Goal: Transaction & Acquisition: Download file/media

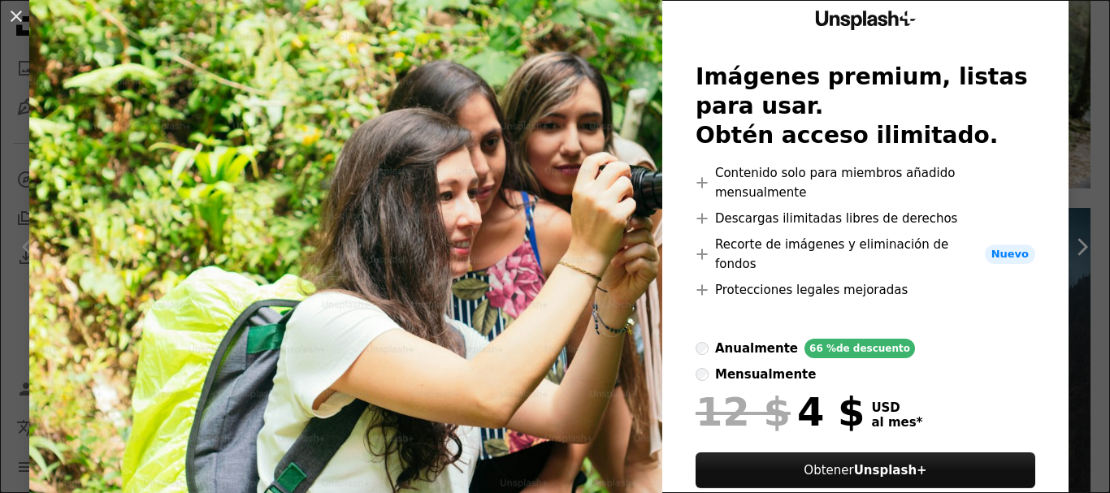
scroll to position [81, 0]
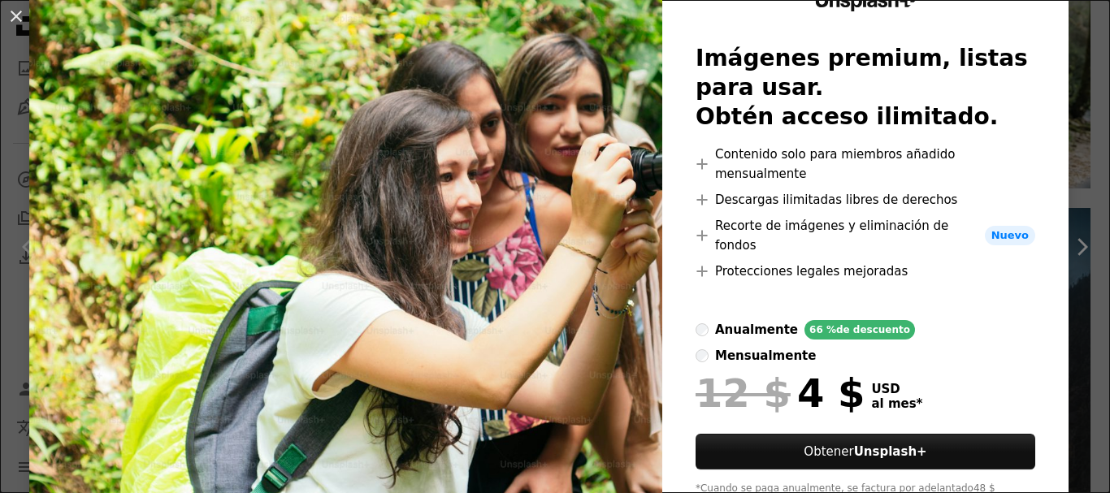
click at [403, 219] on img at bounding box center [345, 256] width 633 height 595
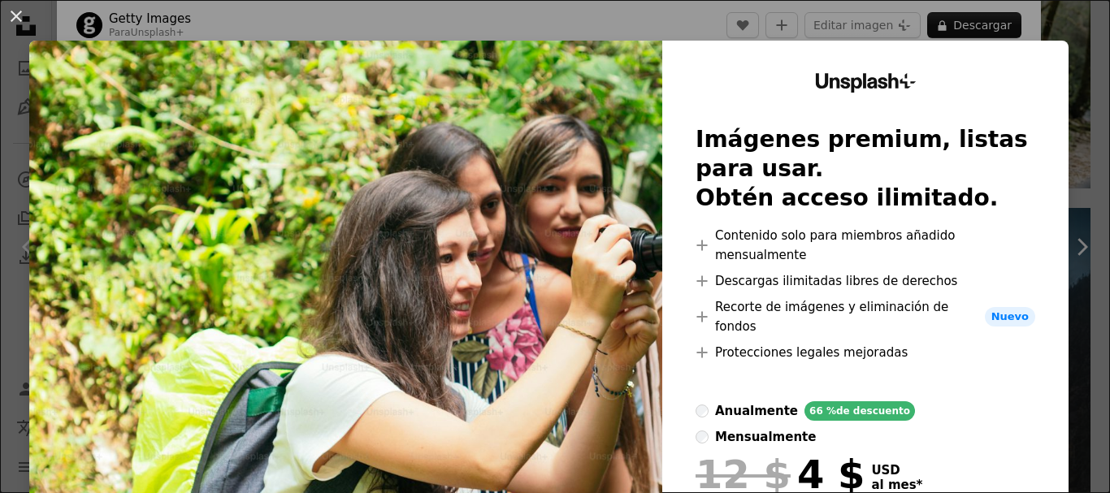
click at [1062, 28] on div "An X shape Unsplash+ Imágenes premium, listas para usar. Obtén acceso ilimitado…" at bounding box center [555, 246] width 1110 height 493
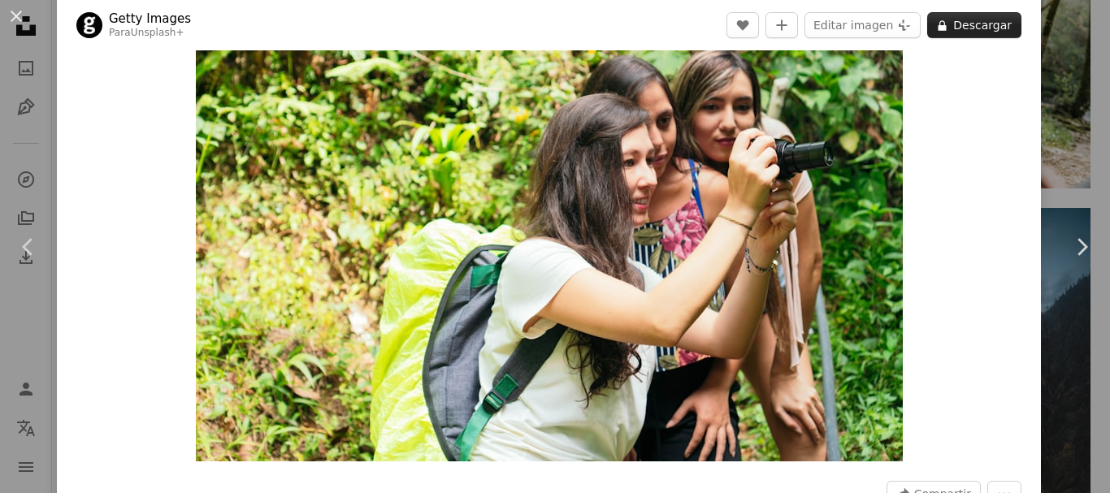
click at [971, 29] on button "A lock Descargar" at bounding box center [975, 25] width 94 height 26
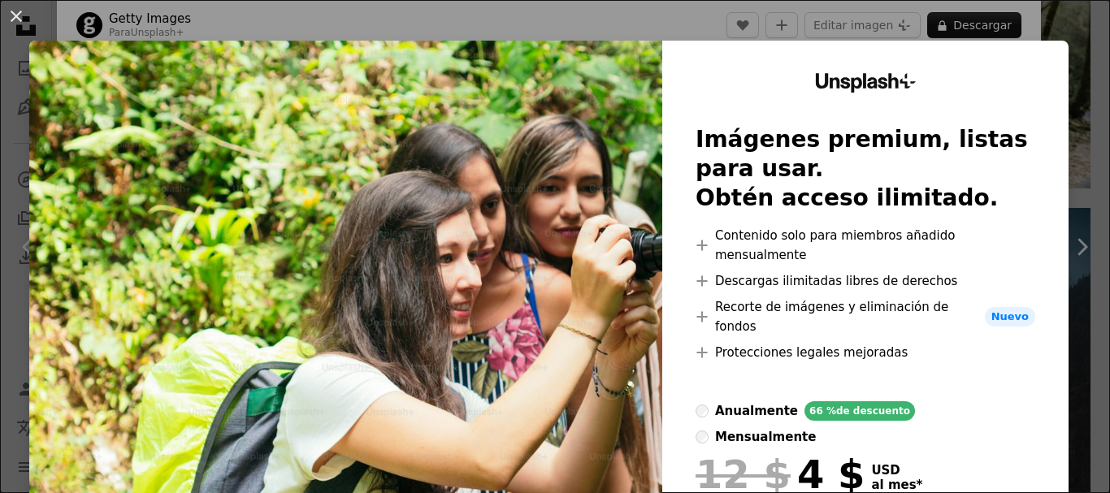
click at [1064, 140] on div "An X shape Unsplash+ Imágenes premium, listas para usar. Obtén acceso ilimitado…" at bounding box center [555, 246] width 1110 height 493
